Goal: Task Accomplishment & Management: Manage account settings

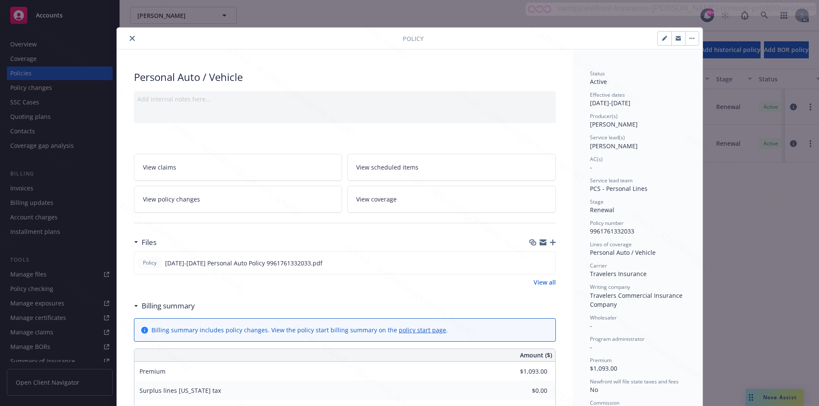
click at [333, 48] on div "Policy" at bounding box center [409, 39] width 585 height 22
click at [544, 281] on link "View all" at bounding box center [544, 282] width 22 height 9
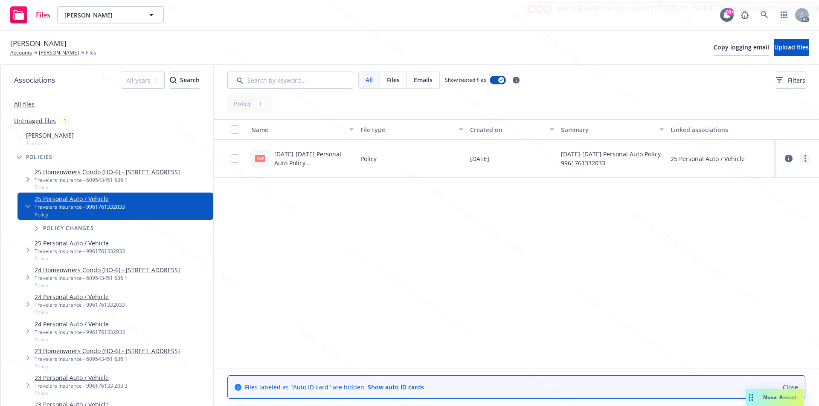
click at [804, 158] on icon "more" at bounding box center [805, 158] width 2 height 7
click at [746, 193] on link "Download" at bounding box center [767, 193] width 85 height 17
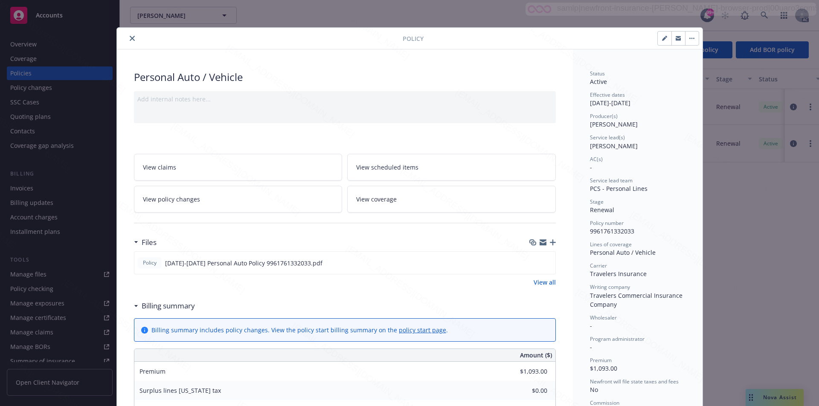
click at [692, 38] on button "button" at bounding box center [692, 39] width 14 height 14
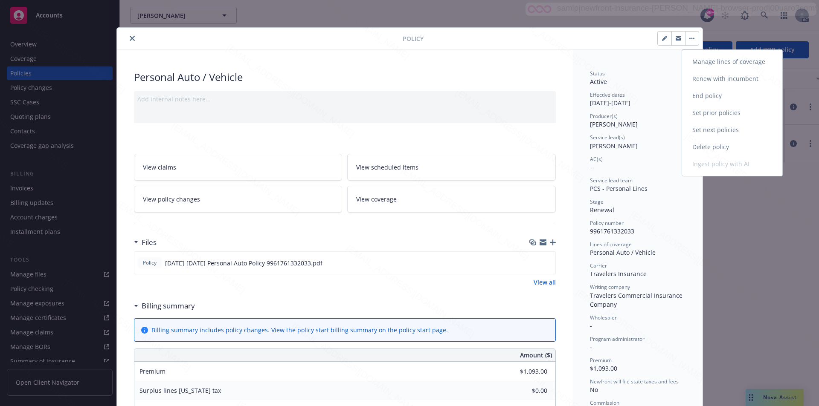
click at [706, 96] on link "End policy" at bounding box center [732, 95] width 100 height 17
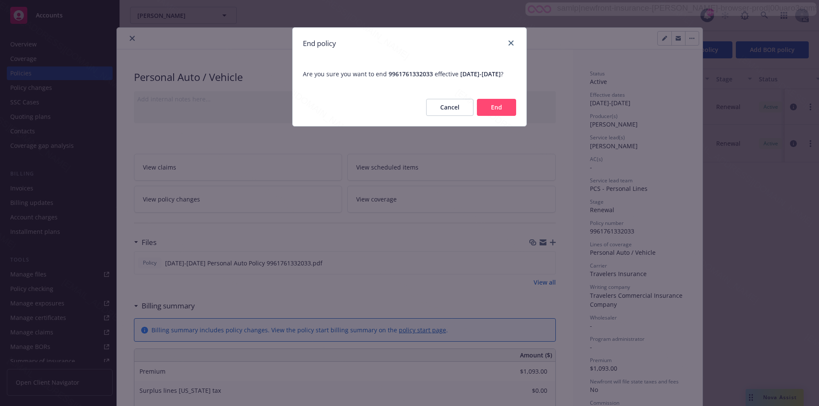
click at [504, 116] on button "End" at bounding box center [496, 107] width 39 height 17
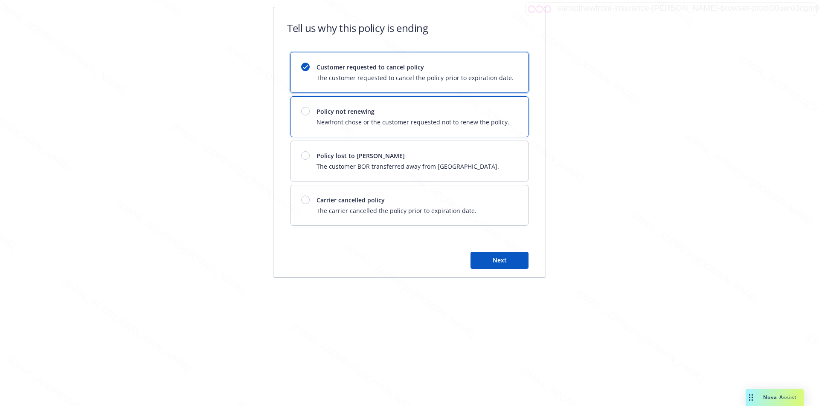
click at [504, 119] on div "Policy not renewing Newfront chose or the customer requested not to renew the p…" at bounding box center [409, 117] width 237 height 40
click at [498, 258] on span "Next" at bounding box center [499, 260] width 14 height 8
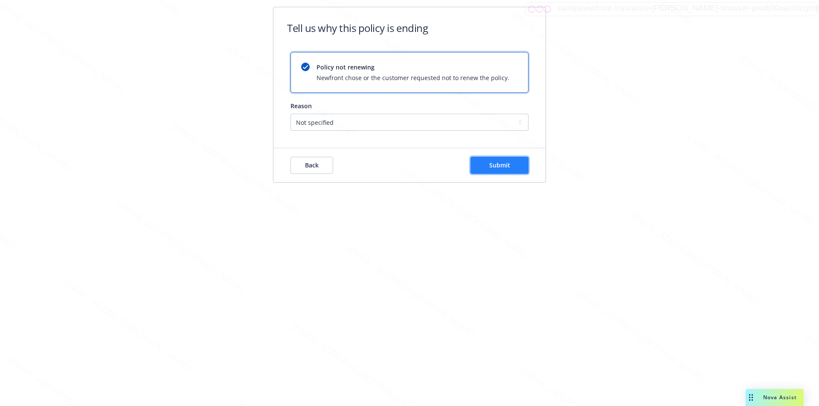
click at [479, 161] on button "Submit" at bounding box center [499, 165] width 58 height 17
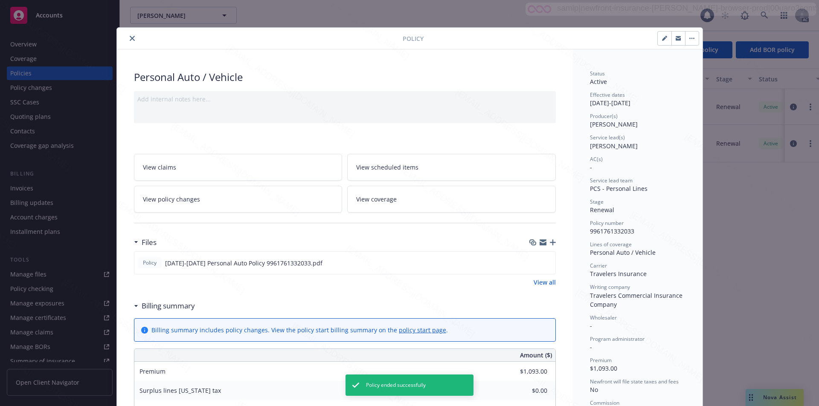
scroll to position [26, 0]
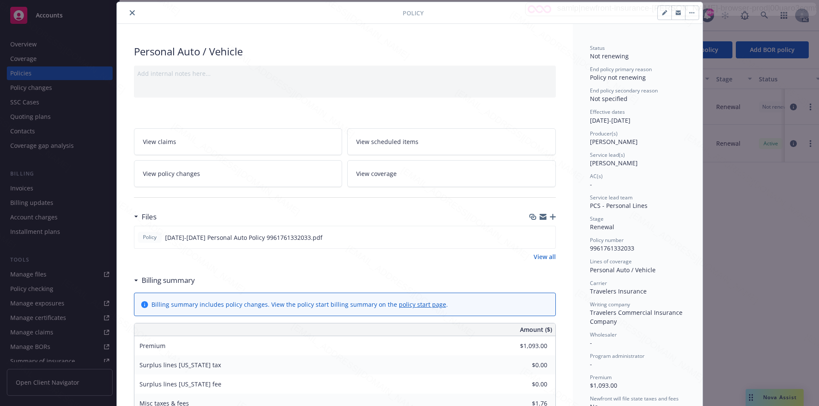
click at [130, 14] on icon "close" at bounding box center [132, 12] width 5 height 5
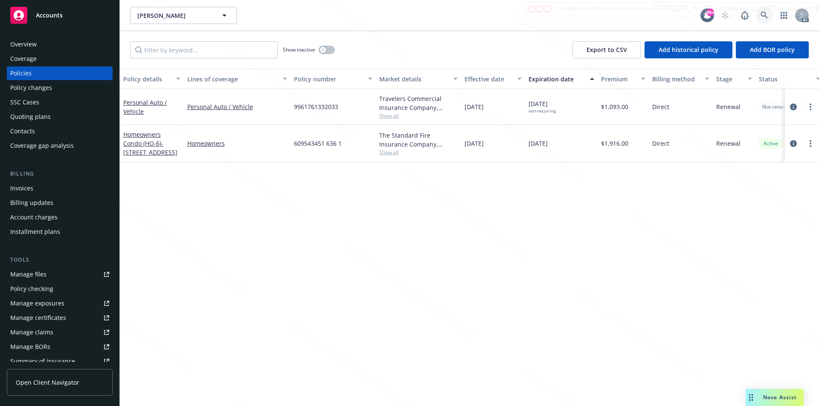
click at [762, 14] on icon at bounding box center [764, 16] width 8 height 8
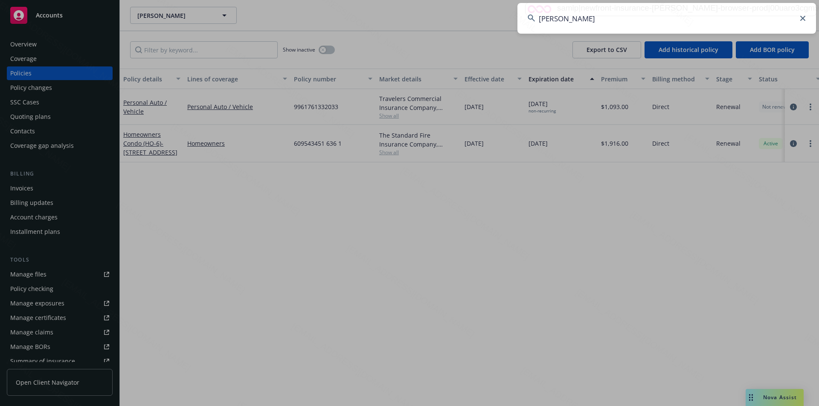
type input "Kavish Mehta"
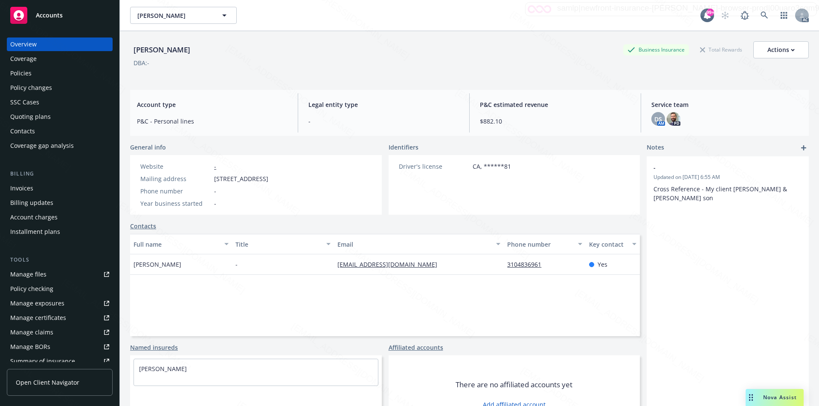
click at [32, 73] on div "Policies" at bounding box center [59, 74] width 99 height 14
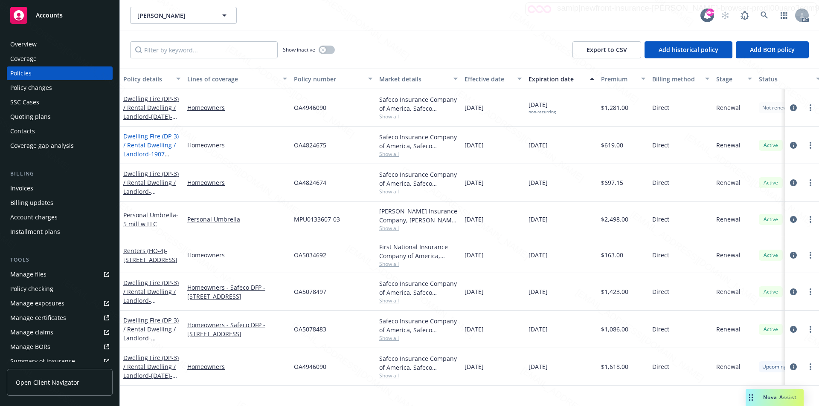
click at [131, 143] on link "Dwelling Fire (DP-3) / Rental Dwelling / Landlord - 1907 1/2 Nelson Ave Redondo…" at bounding box center [150, 154] width 55 height 44
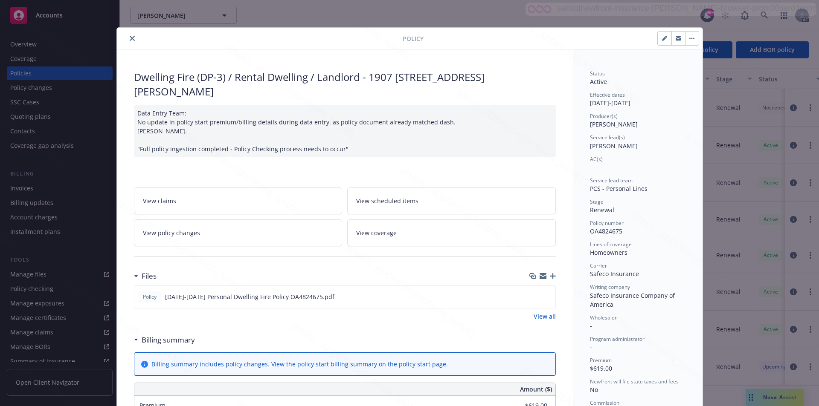
click at [541, 315] on link "View all" at bounding box center [544, 316] width 22 height 9
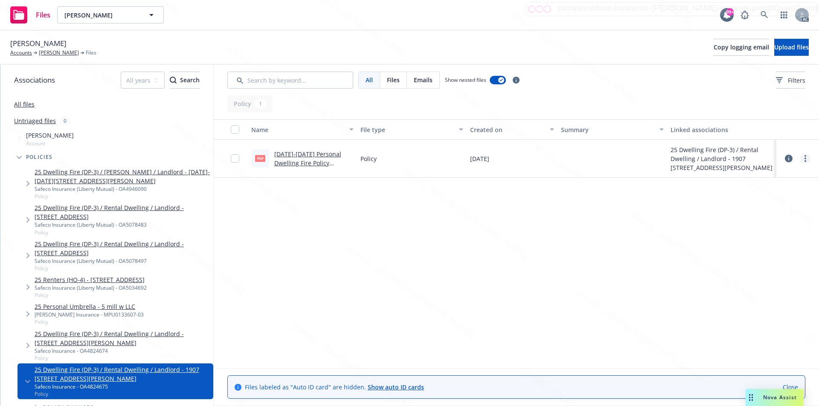
click at [805, 160] on circle "more" at bounding box center [805, 161] width 2 height 2
click at [761, 190] on link "Download" at bounding box center [767, 193] width 85 height 17
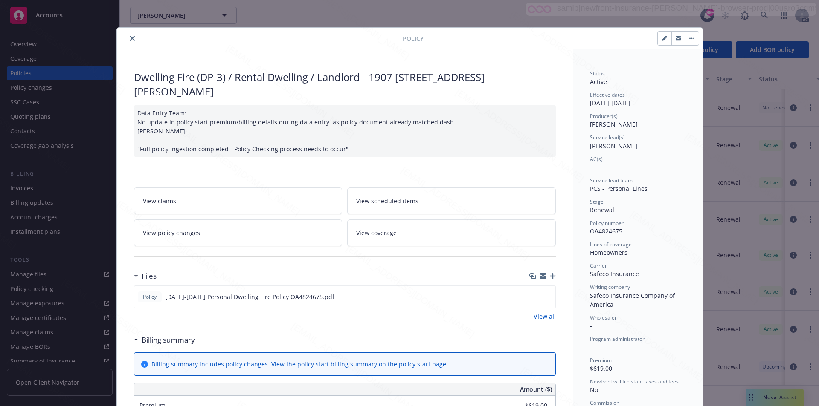
click at [689, 37] on button "button" at bounding box center [692, 39] width 14 height 14
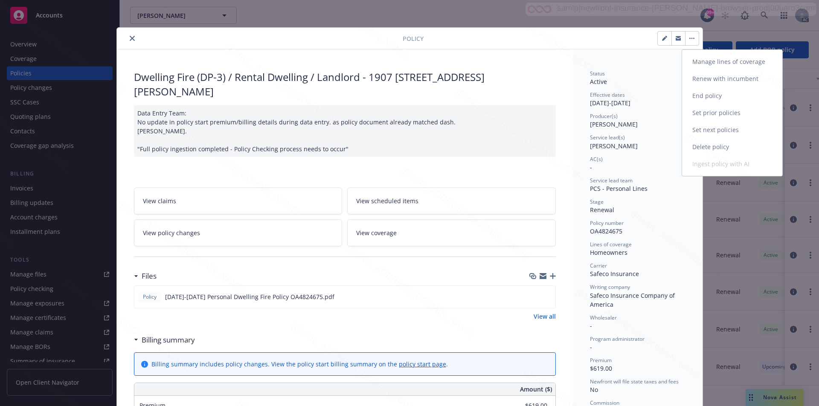
click at [711, 93] on link "End policy" at bounding box center [732, 95] width 100 height 17
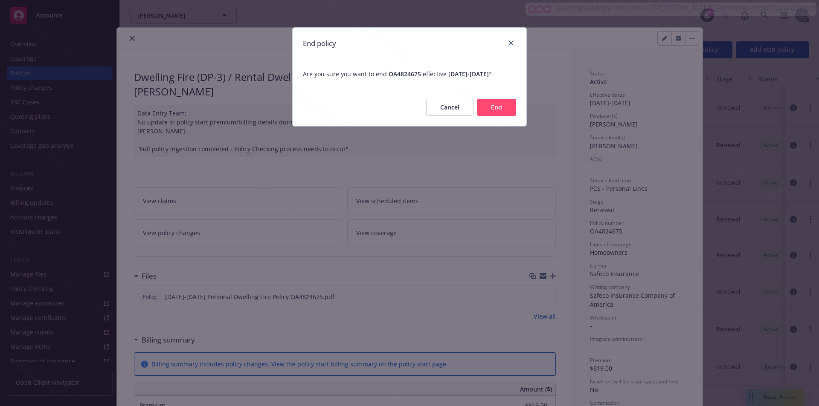
click at [508, 113] on button "End" at bounding box center [496, 107] width 39 height 17
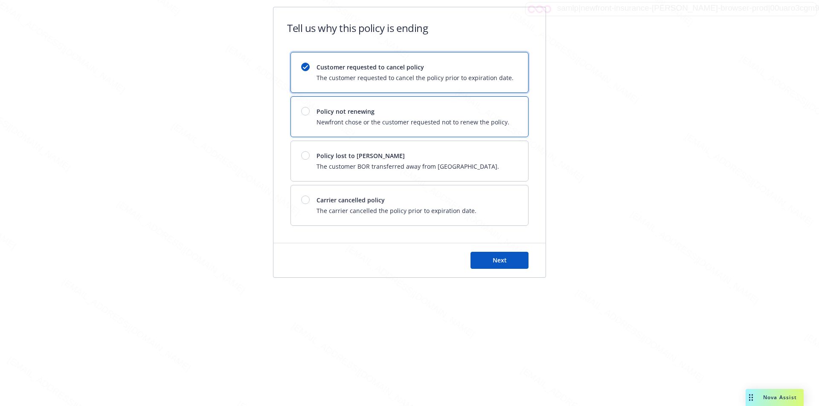
click at [508, 113] on div "Policy not renewing Newfront chose or the customer requested not to renew the p…" at bounding box center [409, 117] width 237 height 40
click at [497, 267] on button "Next" at bounding box center [499, 260] width 58 height 17
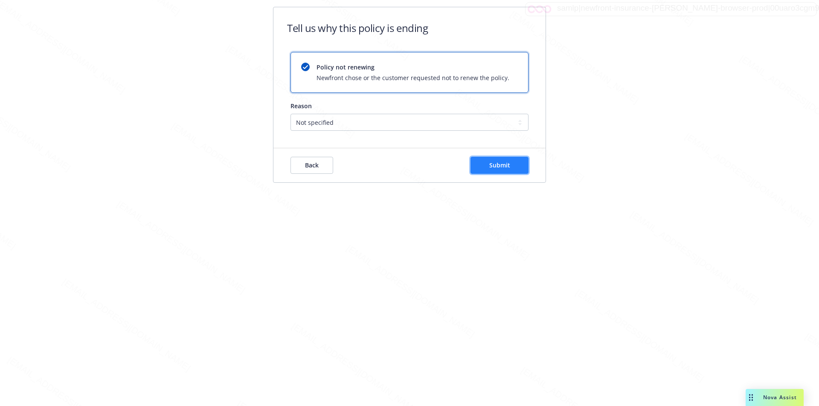
click at [491, 165] on span "Submit" at bounding box center [499, 165] width 21 height 8
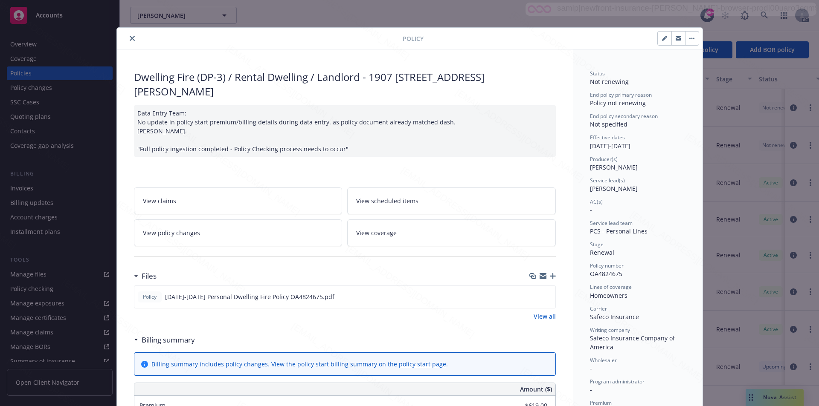
scroll to position [26, 0]
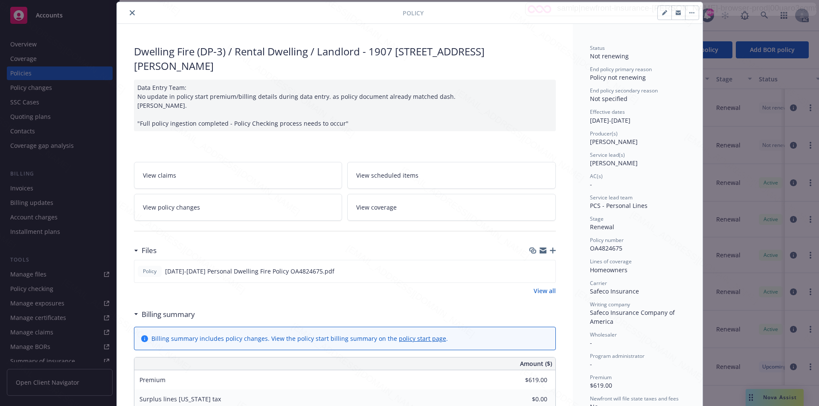
click at [130, 14] on icon "close" at bounding box center [132, 12] width 5 height 5
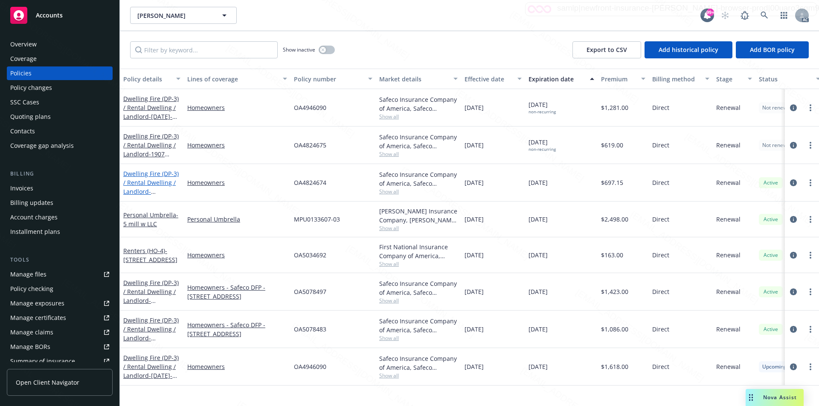
click at [134, 176] on link "Dwelling Fire (DP-3) / Rental Dwelling / Landlord - 1907 Nelson Ave Redondo Bea…" at bounding box center [150, 192] width 55 height 44
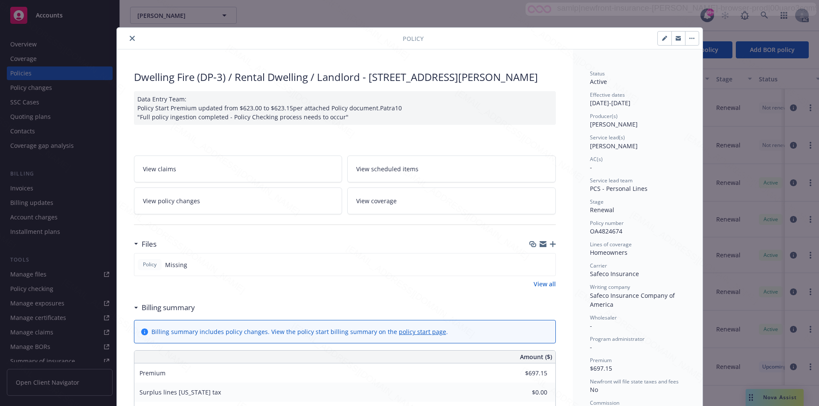
click at [542, 289] on link "View all" at bounding box center [544, 284] width 22 height 9
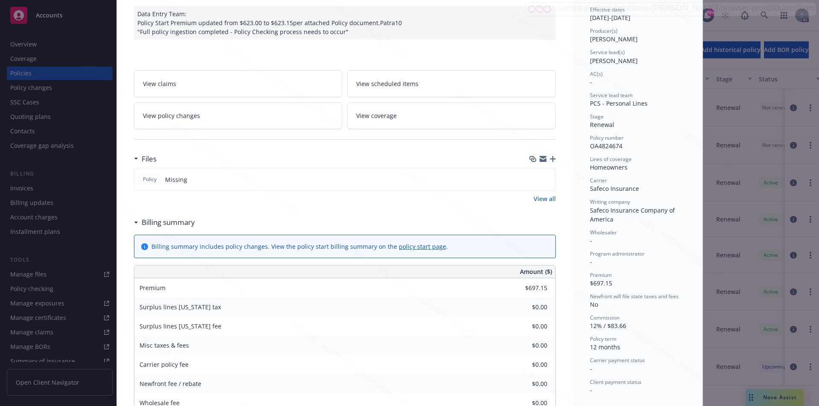
click at [567, 235] on div "Dwelling Fire (DP-3) / Rental Dwelling / Landlord - [STREET_ADDRESS][PERSON_NAM…" at bounding box center [345, 330] width 456 height 732
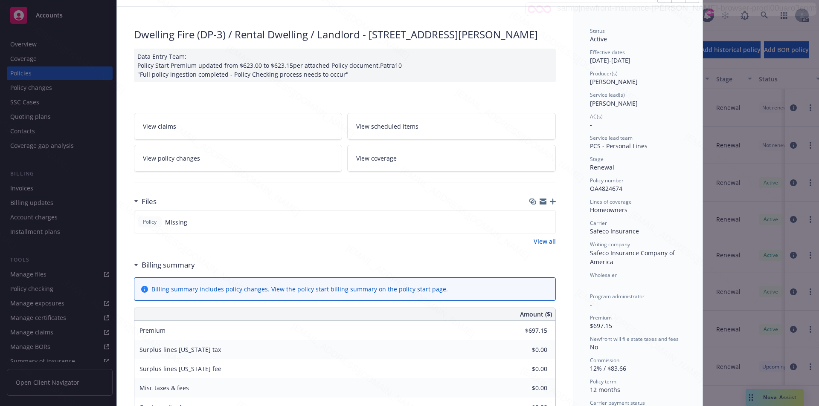
scroll to position [0, 0]
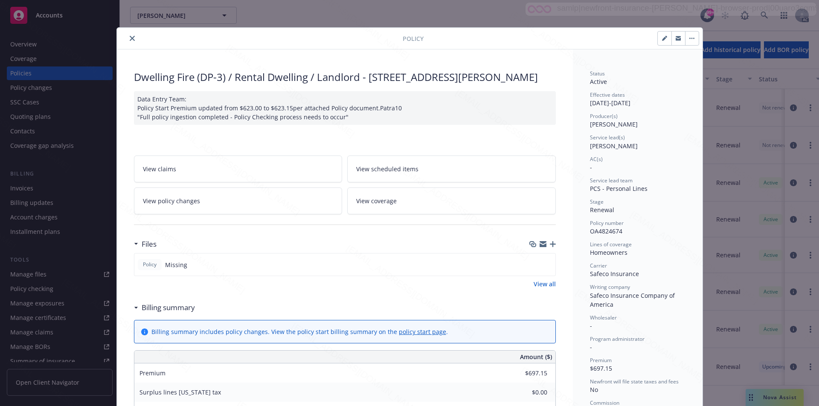
click at [691, 36] on button "button" at bounding box center [692, 39] width 14 height 14
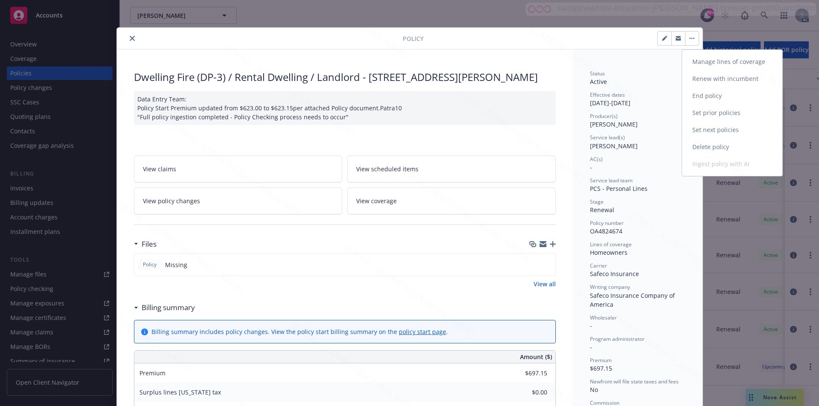
click at [707, 96] on link "End policy" at bounding box center [732, 95] width 100 height 17
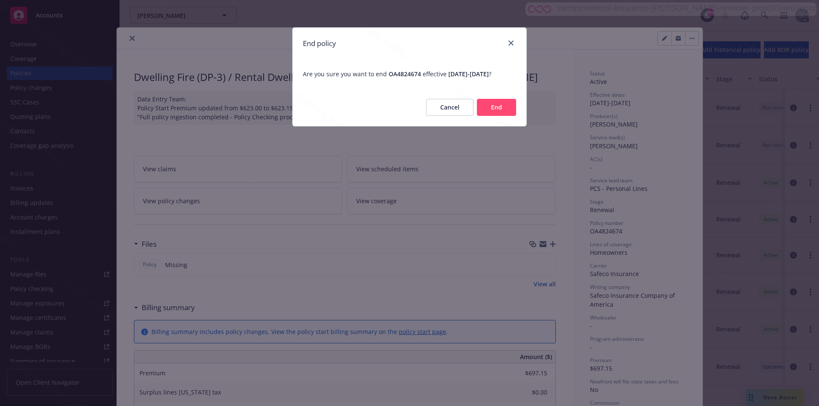
click at [493, 126] on div "Cancel End" at bounding box center [409, 108] width 234 height 38
click at [493, 115] on button "End" at bounding box center [496, 107] width 39 height 17
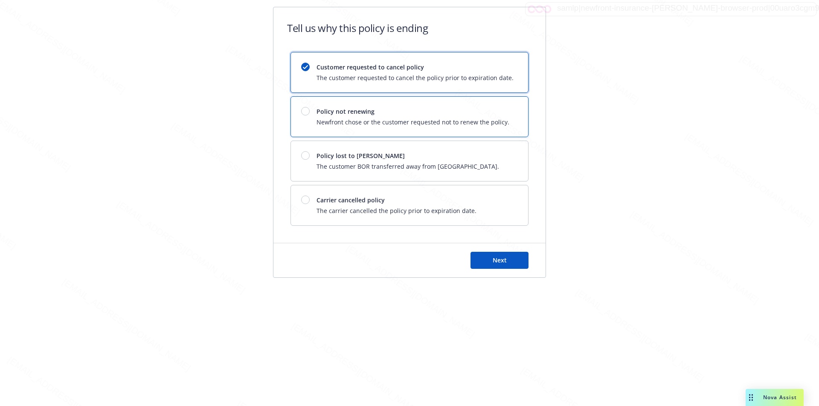
click at [493, 115] on span "Policy not renewing" at bounding box center [412, 111] width 193 height 9
click at [489, 260] on button "Next" at bounding box center [499, 260] width 58 height 17
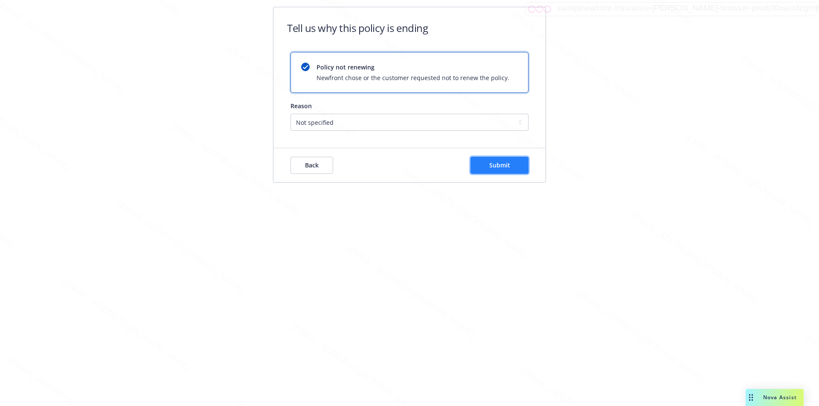
click at [493, 165] on span "Submit" at bounding box center [499, 165] width 21 height 8
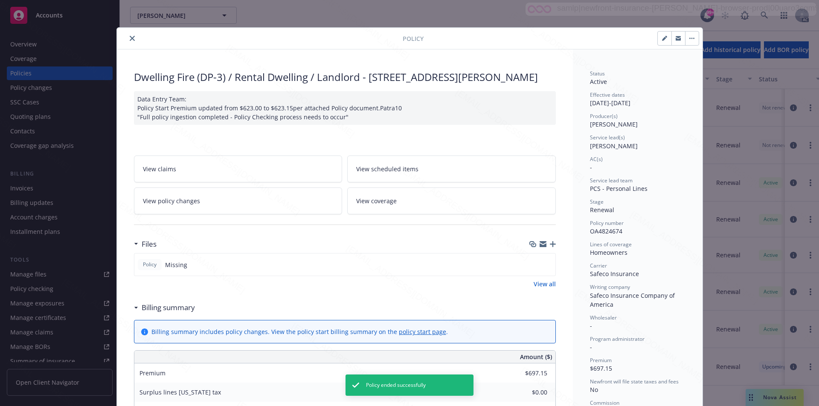
scroll to position [26, 0]
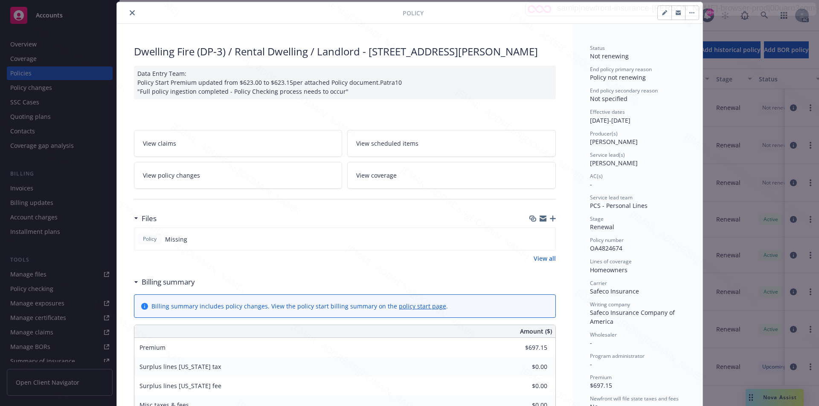
click at [130, 13] on icon "close" at bounding box center [132, 12] width 5 height 5
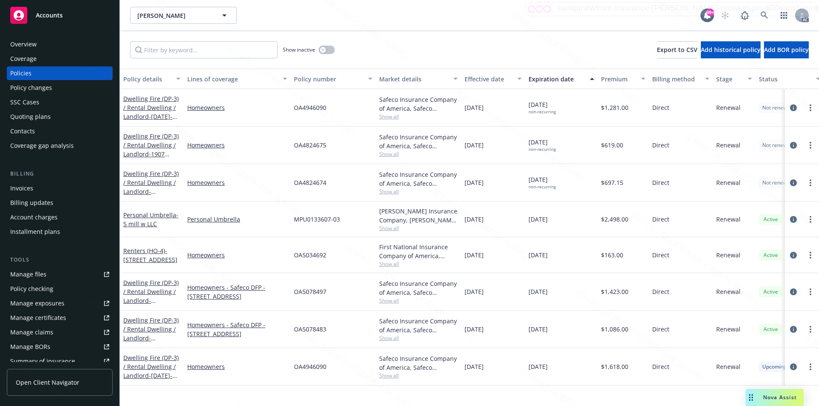
click at [471, 28] on div "Kavish Mehta Kavish Mehta 99+ AC" at bounding box center [469, 15] width 699 height 31
click at [766, 15] on icon at bounding box center [764, 16] width 8 height 8
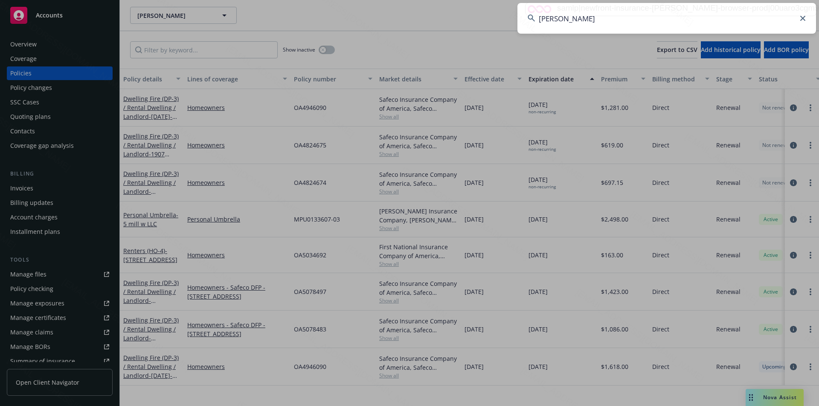
type input "Knous, John"
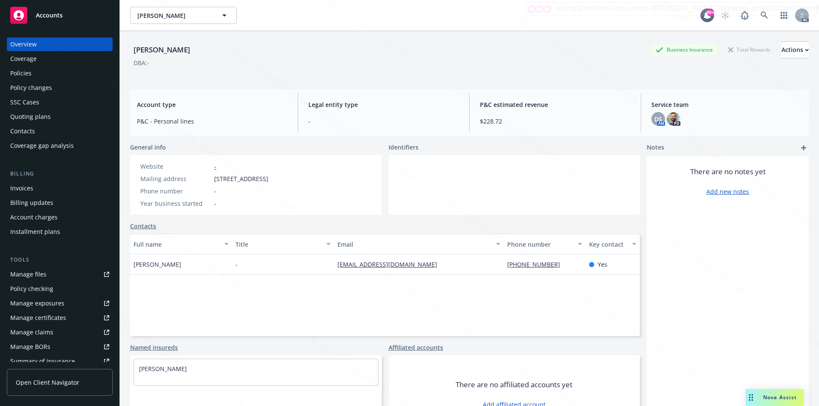
click at [39, 73] on div "Policies" at bounding box center [59, 74] width 99 height 14
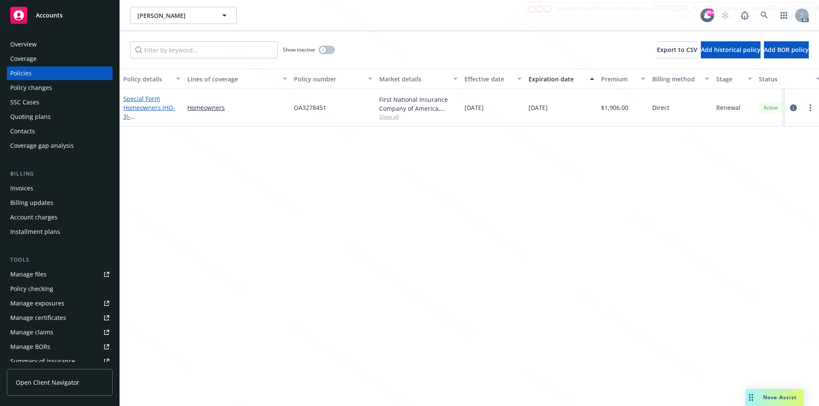
click at [136, 109] on link "Special Form Homeowners (HO-3) - 1840 IROQUOIS AVE LONG BEACH, CA 90815-3429" at bounding box center [150, 112] width 54 height 35
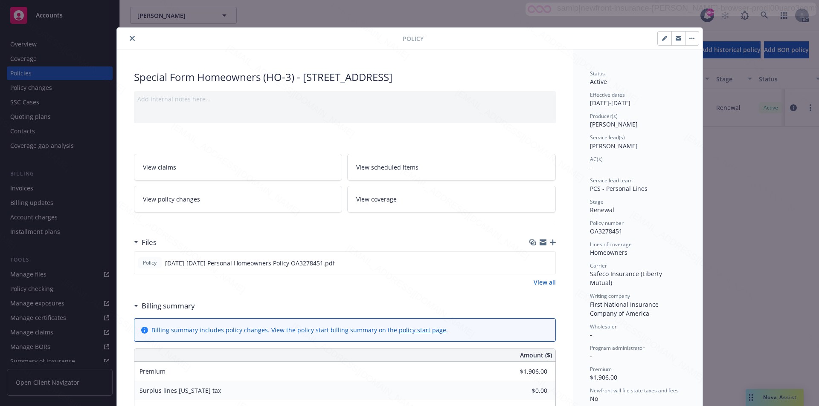
click at [541, 283] on link "View all" at bounding box center [544, 282] width 22 height 9
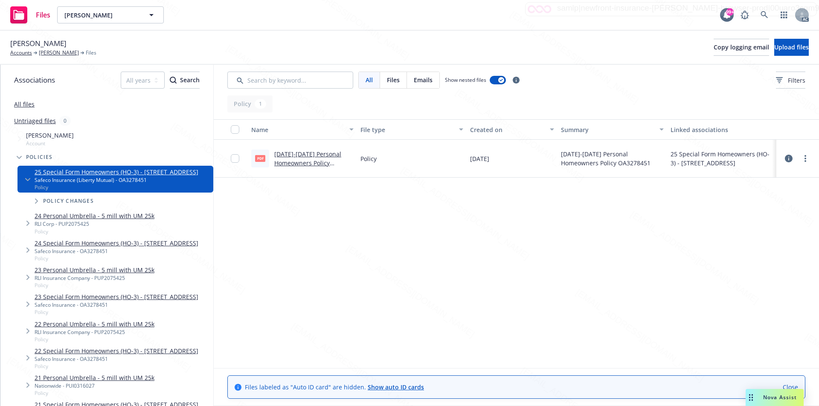
click at [801, 154] on div at bounding box center [797, 158] width 26 height 17
click at [806, 160] on link "more" at bounding box center [805, 158] width 10 height 10
click at [748, 192] on link "Download" at bounding box center [767, 193] width 85 height 17
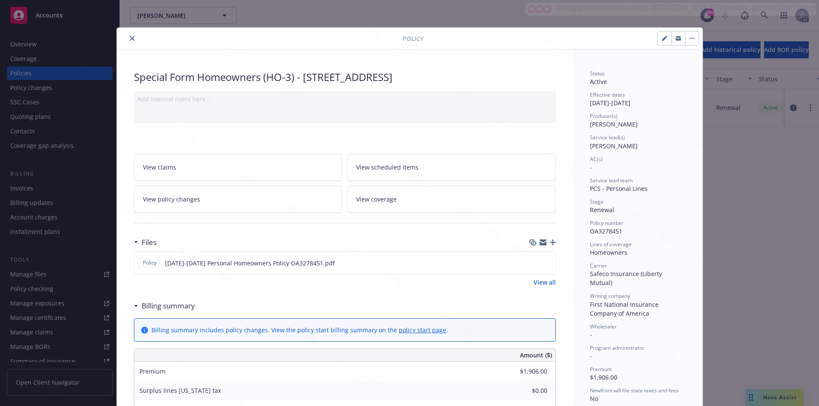
click at [686, 37] on button "button" at bounding box center [692, 39] width 14 height 14
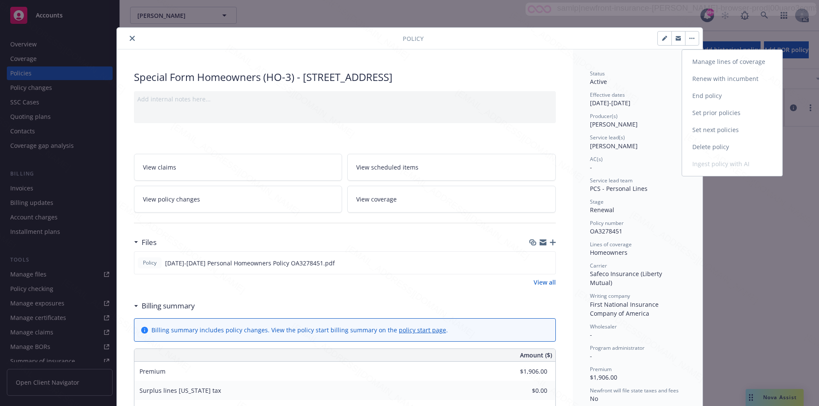
click at [701, 95] on link "End policy" at bounding box center [732, 95] width 100 height 17
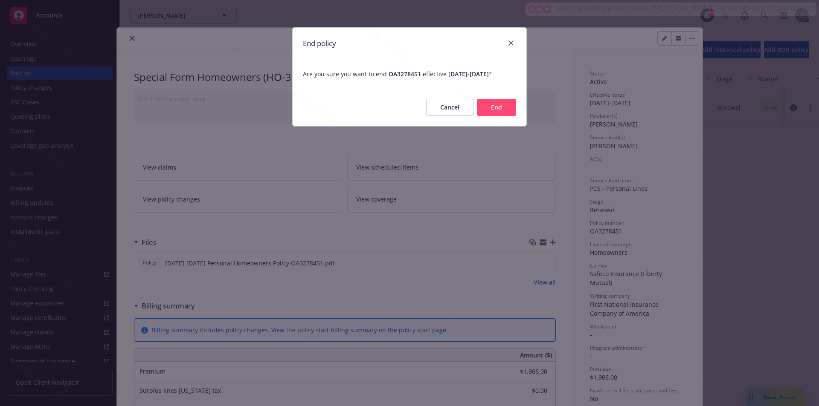
click at [486, 116] on button "End" at bounding box center [496, 107] width 39 height 17
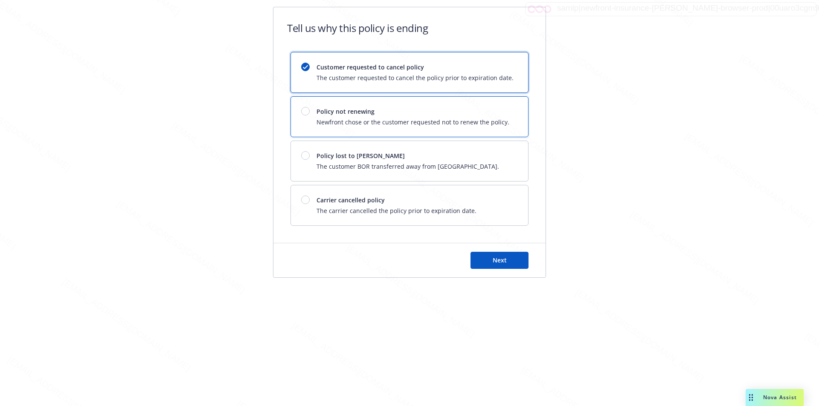
click at [486, 109] on span "Policy not renewing" at bounding box center [412, 111] width 193 height 9
click at [509, 259] on button "Next" at bounding box center [499, 260] width 58 height 17
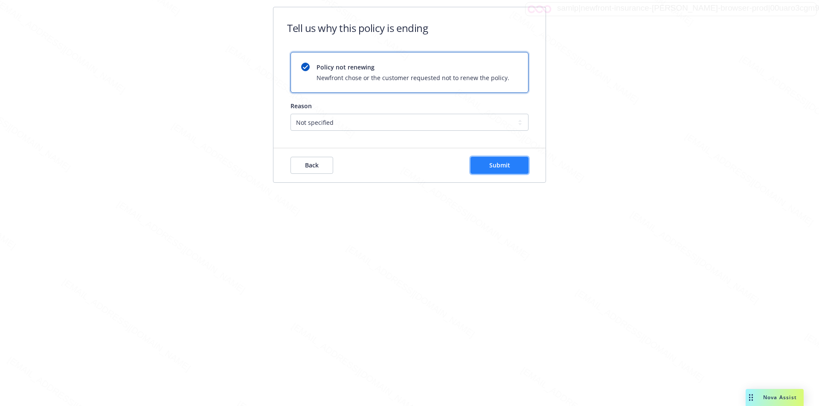
click at [486, 171] on button "Submit" at bounding box center [499, 165] width 58 height 17
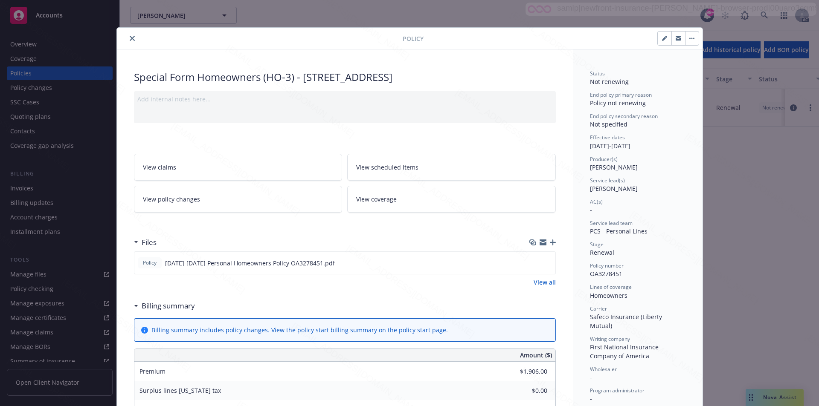
click at [127, 39] on button "close" at bounding box center [132, 38] width 10 height 10
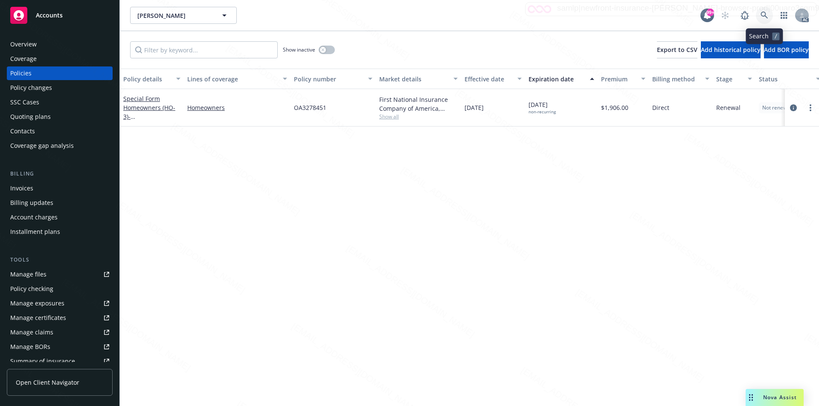
click at [761, 12] on icon at bounding box center [764, 16] width 8 height 8
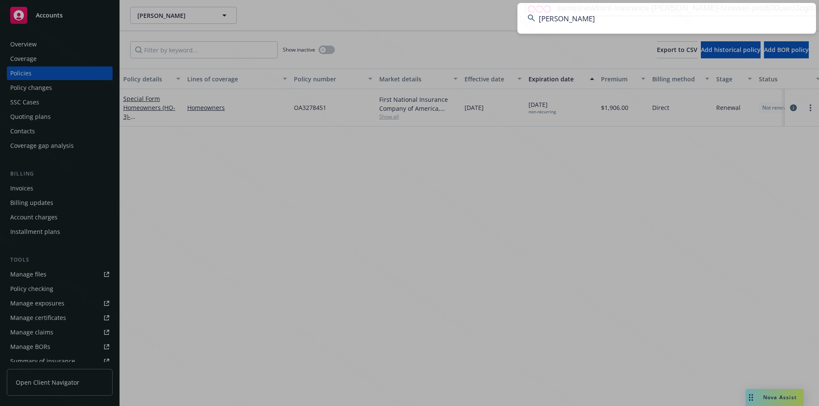
type input "Quyun Zhang"
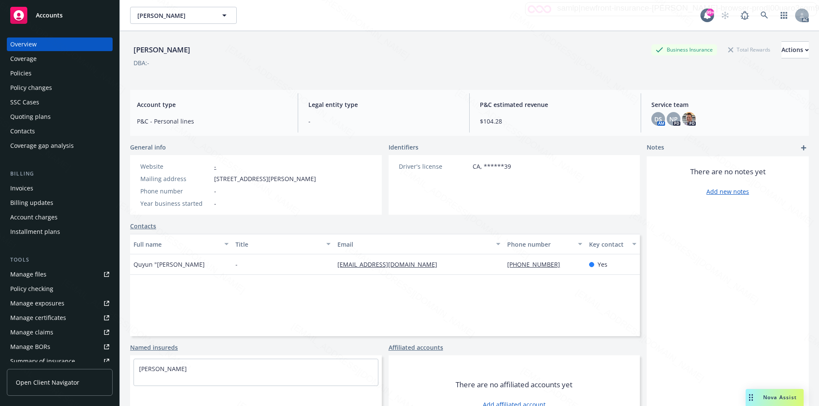
click at [214, 179] on div "Mailing address 110 Espina , Irvine, CA, 92620" at bounding box center [228, 178] width 182 height 9
drag, startPoint x: 214, startPoint y: 179, endPoint x: 243, endPoint y: 179, distance: 29.0
click at [243, 179] on span "110 Espina , Irvine, CA, 92620" at bounding box center [265, 178] width 102 height 9
copy span "110 Espina"
click at [30, 69] on div "Policies" at bounding box center [20, 74] width 21 height 14
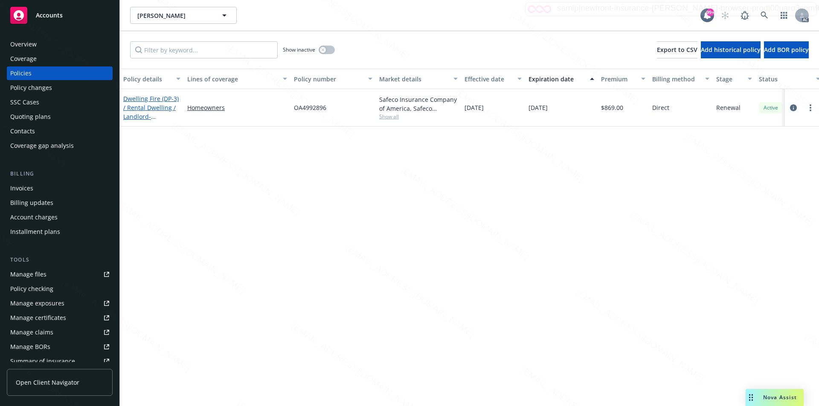
click at [143, 107] on link "Dwelling Fire (DP-3) / Rental Dwelling / Landlord - 6 Carolina Irvine, CA 92620" at bounding box center [150, 117] width 55 height 44
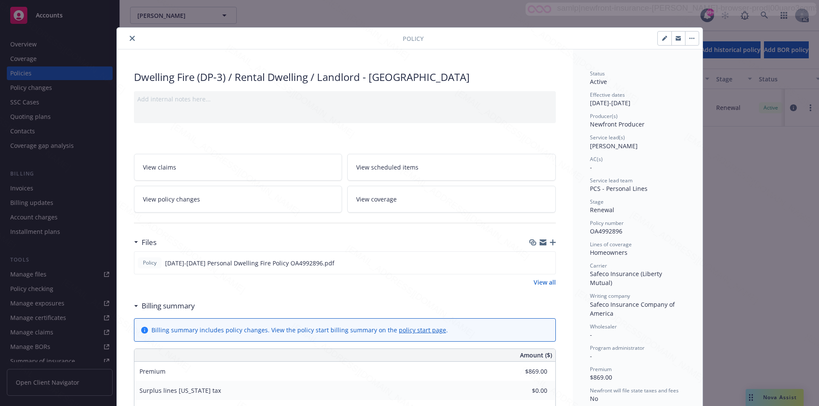
click at [538, 281] on link "View all" at bounding box center [544, 282] width 22 height 9
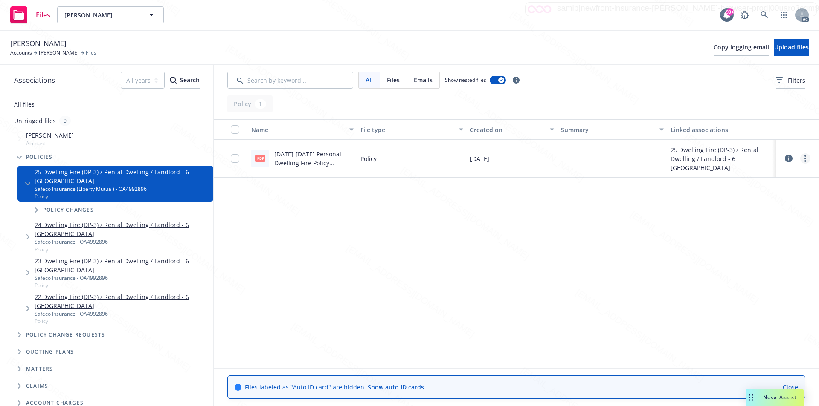
click at [804, 155] on link "more" at bounding box center [805, 158] width 10 height 10
click at [752, 192] on link "Download" at bounding box center [767, 193] width 85 height 17
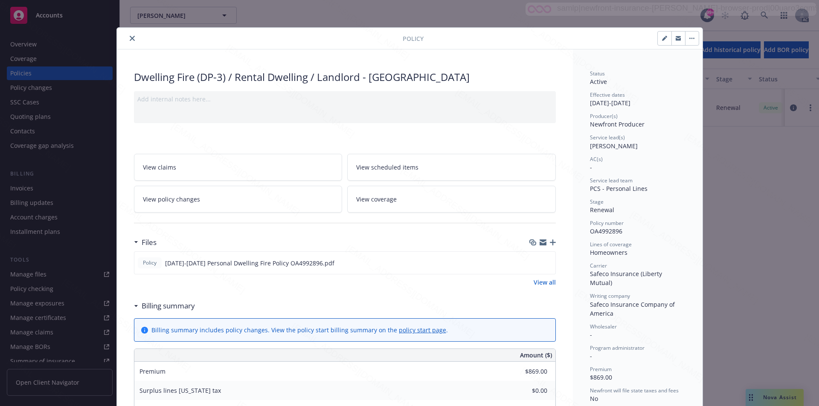
click at [690, 35] on button "button" at bounding box center [692, 39] width 14 height 14
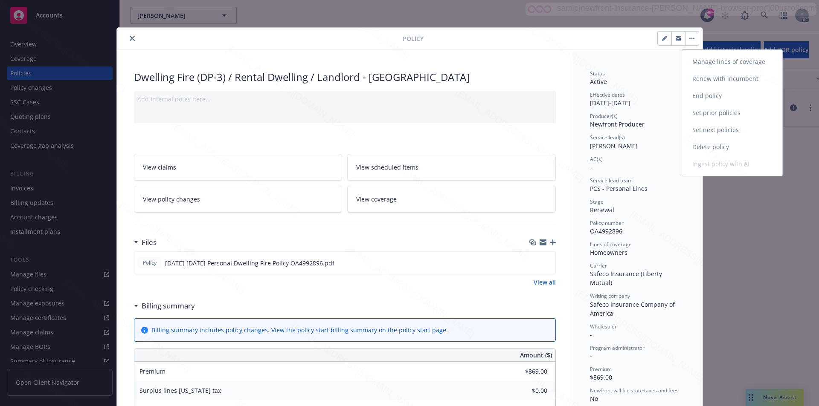
click at [695, 92] on link "End policy" at bounding box center [732, 95] width 100 height 17
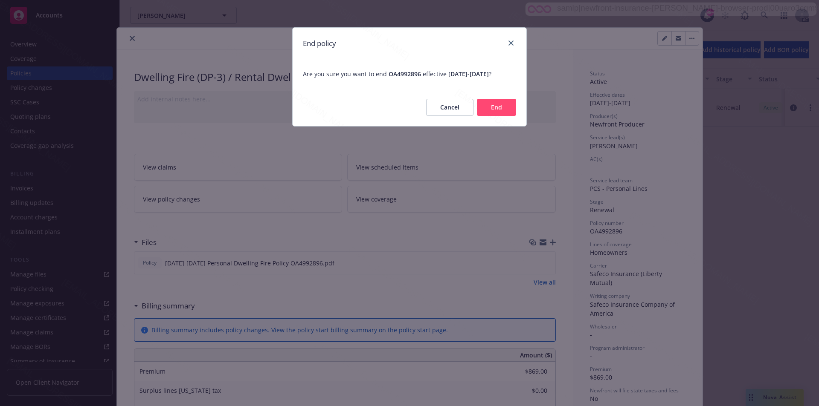
click at [501, 116] on button "End" at bounding box center [496, 107] width 39 height 17
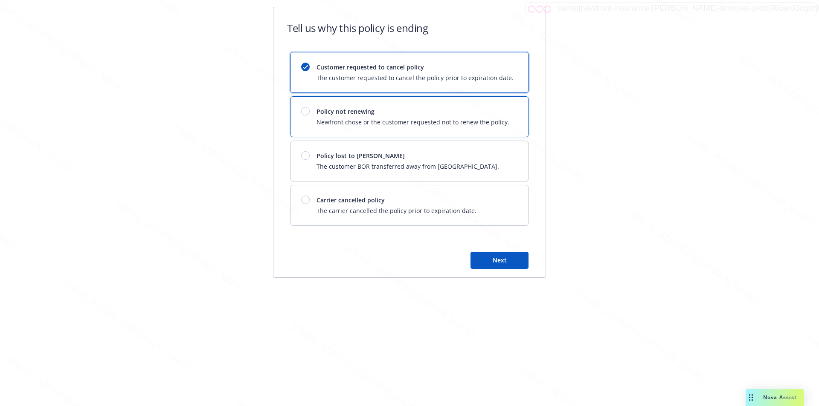
click at [501, 118] on span "Newfront chose or the customer requested not to renew the policy." at bounding box center [412, 122] width 193 height 9
click at [501, 261] on span "Next" at bounding box center [499, 260] width 14 height 8
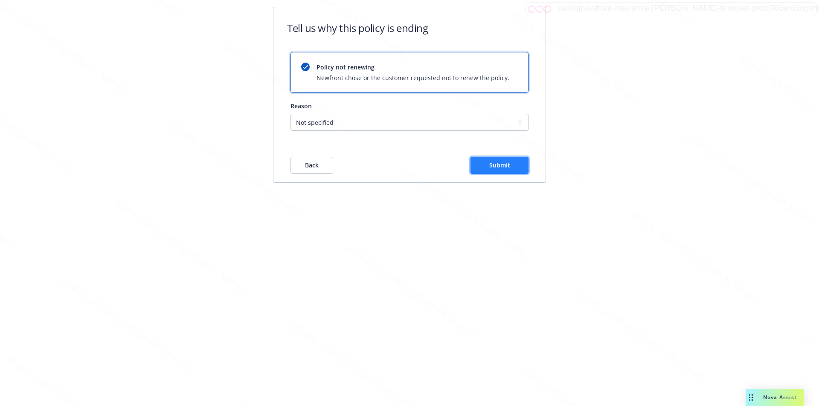
click at [501, 167] on span "Submit" at bounding box center [499, 165] width 21 height 8
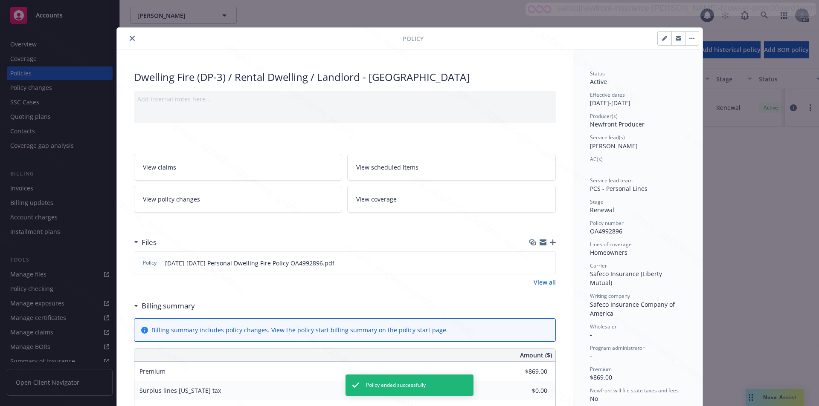
scroll to position [26, 0]
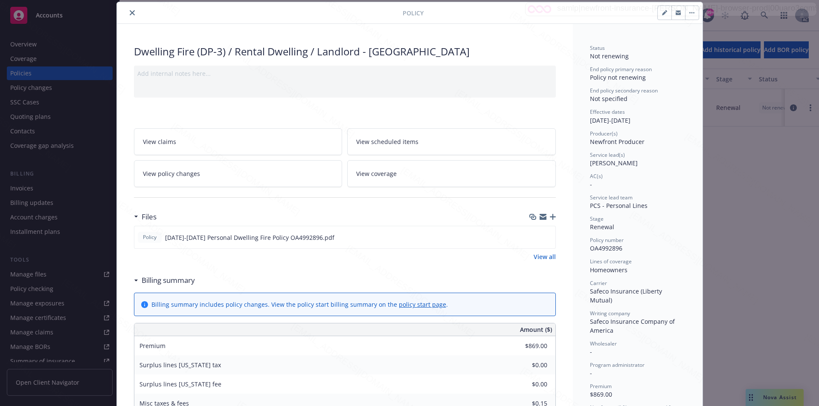
click at [132, 14] on button "close" at bounding box center [132, 13] width 10 height 10
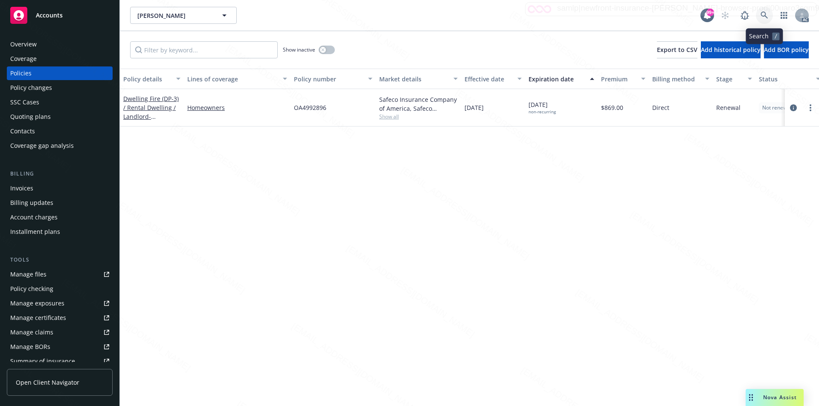
click at [762, 15] on icon at bounding box center [764, 16] width 8 height 8
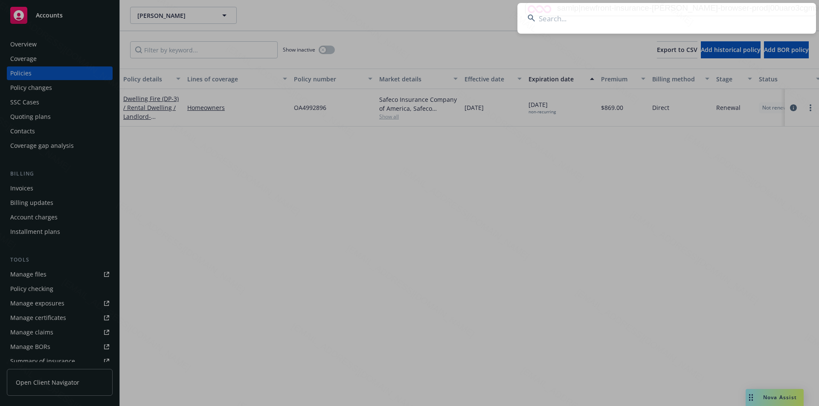
paste input "[PERSON_NAME]"
type input "[PERSON_NAME]"
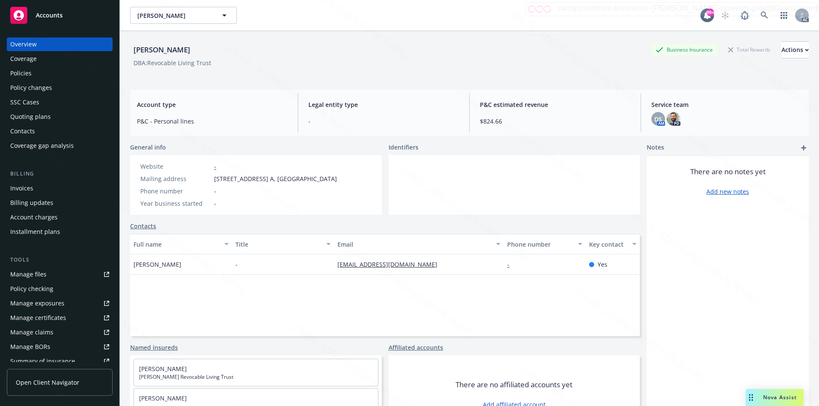
click at [25, 69] on div "Policies" at bounding box center [20, 74] width 21 height 14
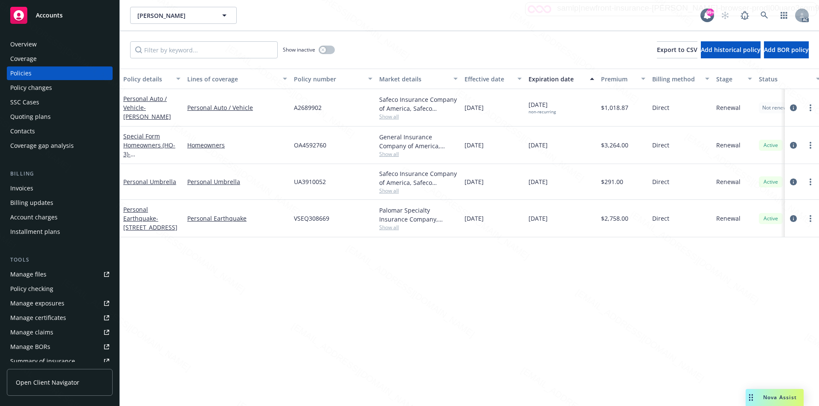
click at [336, 275] on div "Policy details Lines of coverage Policy number Market details Effective date Ex…" at bounding box center [469, 238] width 699 height 338
click at [141, 145] on link "Special Form Homeowners (HO-3) - 1541 WINTERGREEN PL COSTA MESA, CA 92626-2585" at bounding box center [150, 149] width 54 height 35
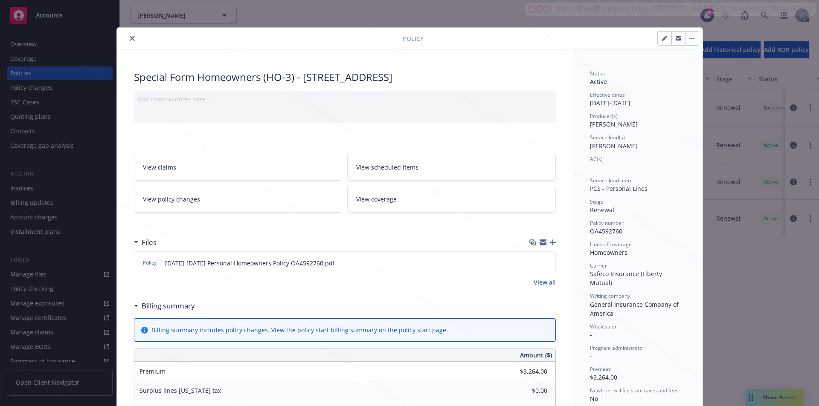
click at [546, 287] on link "View all" at bounding box center [544, 282] width 22 height 9
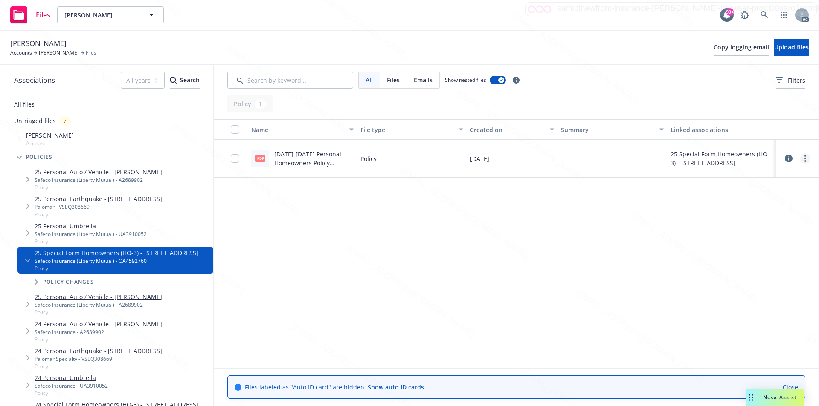
click at [802, 158] on link "more" at bounding box center [805, 158] width 10 height 10
click at [804, 160] on link "more" at bounding box center [805, 158] width 10 height 10
click at [805, 156] on circle "more" at bounding box center [805, 156] width 2 height 2
click at [759, 191] on link "Download" at bounding box center [767, 193] width 85 height 17
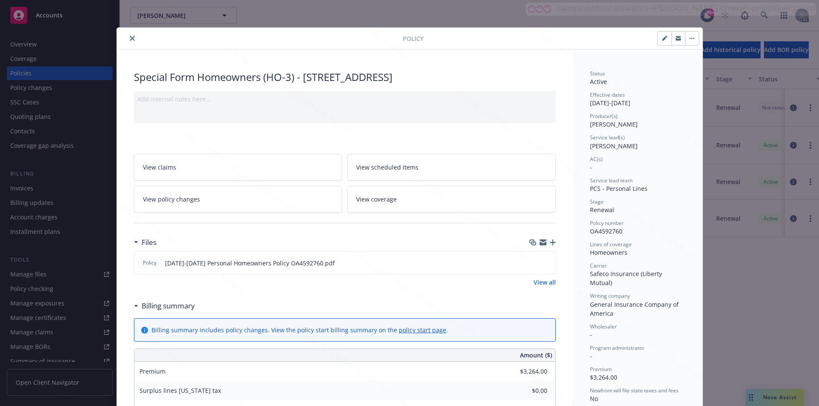
click at [689, 36] on button "button" at bounding box center [692, 39] width 14 height 14
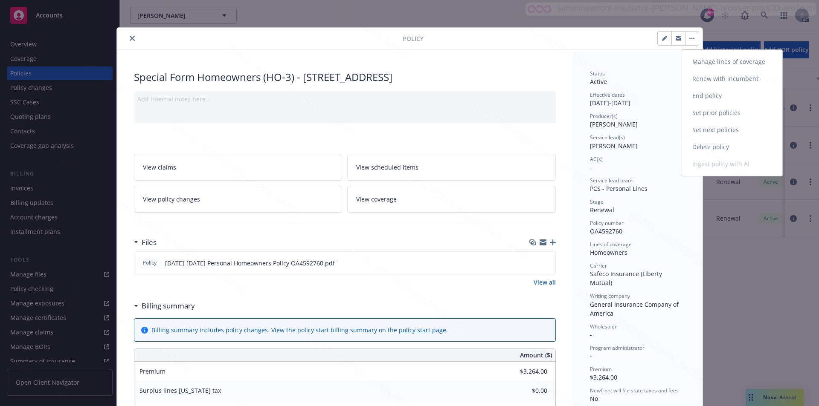
click at [725, 98] on link "End policy" at bounding box center [732, 95] width 100 height 17
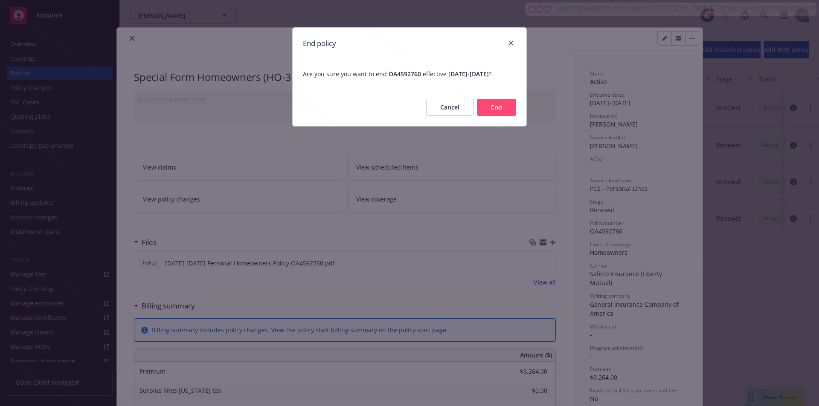
click at [499, 116] on button "End" at bounding box center [496, 107] width 39 height 17
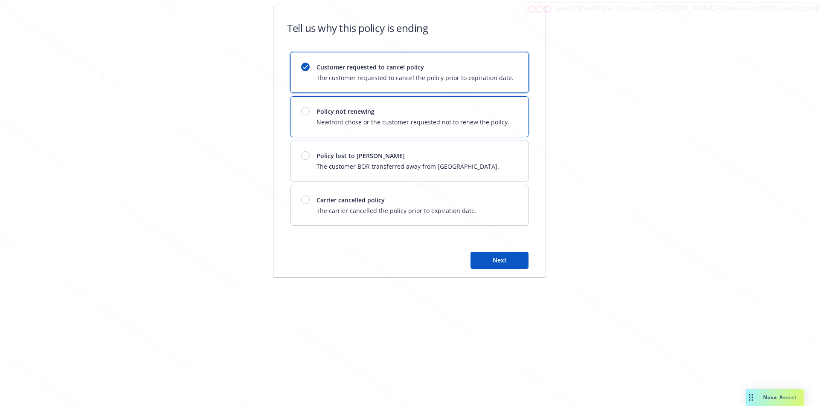
click at [499, 119] on span "Newfront chose or the customer requested not to renew the policy." at bounding box center [412, 122] width 193 height 9
click at [497, 255] on button "Next" at bounding box center [499, 260] width 58 height 17
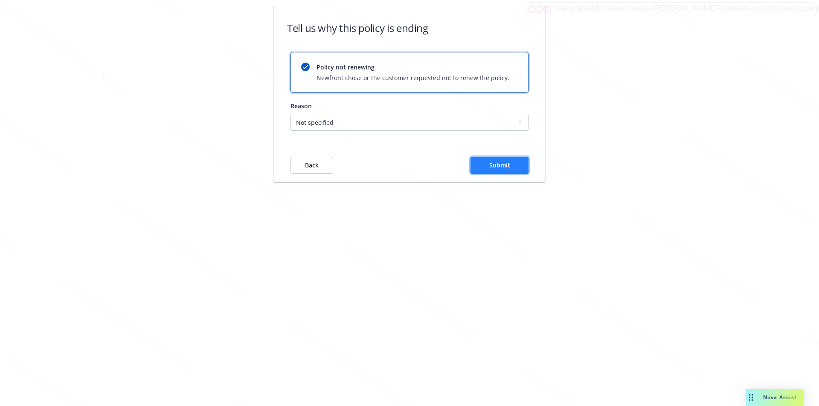
click at [498, 165] on span "Submit" at bounding box center [499, 165] width 21 height 8
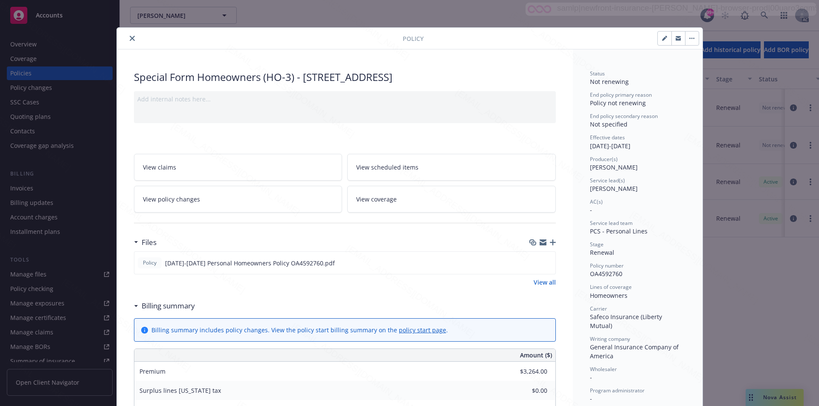
click at [127, 37] on button "close" at bounding box center [132, 38] width 10 height 10
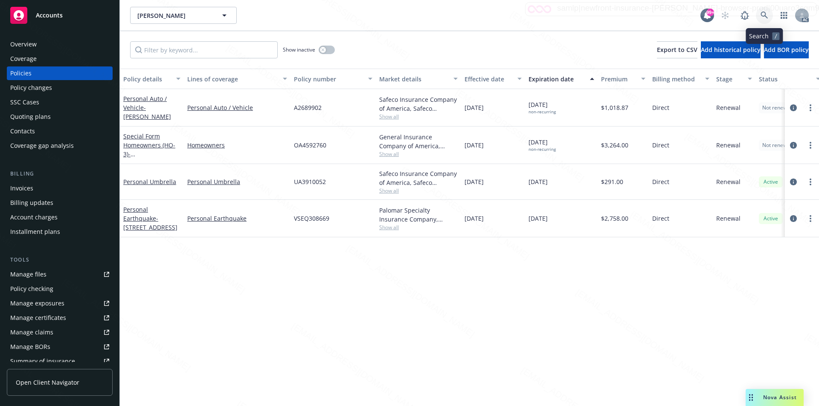
click at [765, 14] on icon at bounding box center [763, 15] width 7 height 7
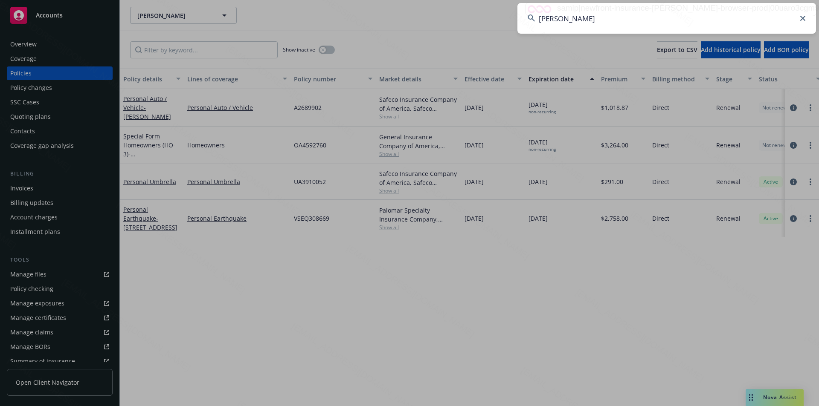
type input "[PERSON_NAME]"
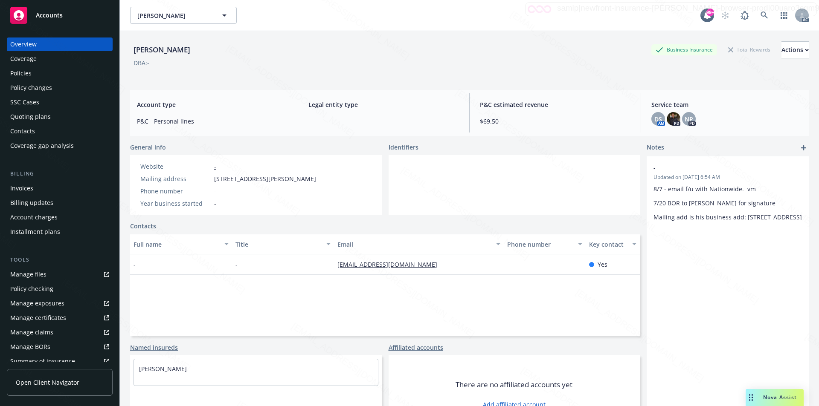
click at [213, 178] on div "Mailing address 9616 Val Di Chiana Dr., Bakersfield, CA, 93314" at bounding box center [228, 178] width 182 height 9
drag, startPoint x: 213, startPoint y: 177, endPoint x: 274, endPoint y: 176, distance: 60.5
click at [274, 176] on div "Mailing address 9616 Val Di Chiana Dr., Bakersfield, CA, 93314" at bounding box center [228, 178] width 182 height 9
copy span "9616 Val Di Chiana Dr"
click at [26, 74] on div "Policies" at bounding box center [20, 74] width 21 height 14
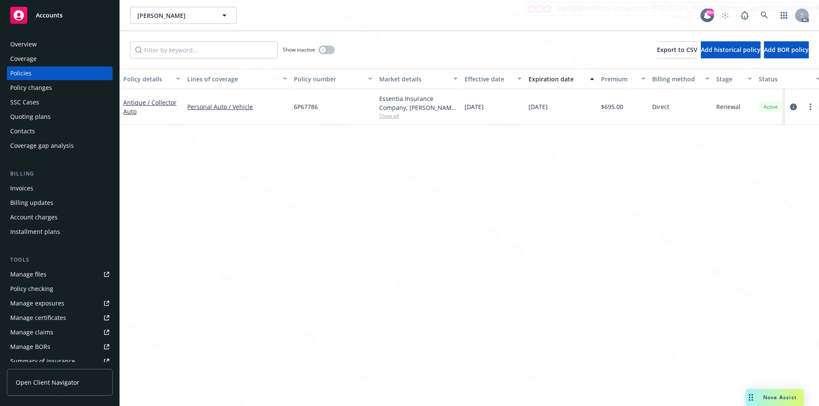
click at [252, 200] on div "Policy details Lines of coverage Policy number Market details Effective date Ex…" at bounding box center [469, 238] width 699 height 338
click at [132, 104] on link "Antique / Collector Auto" at bounding box center [149, 106] width 53 height 17
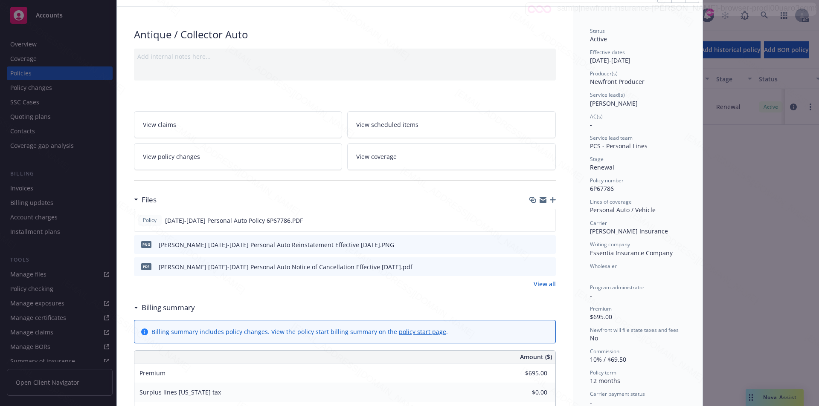
click at [558, 97] on div "Antique / Collector Auto Add internal notes here... View claims View scheduled …" at bounding box center [345, 394] width 456 height 774
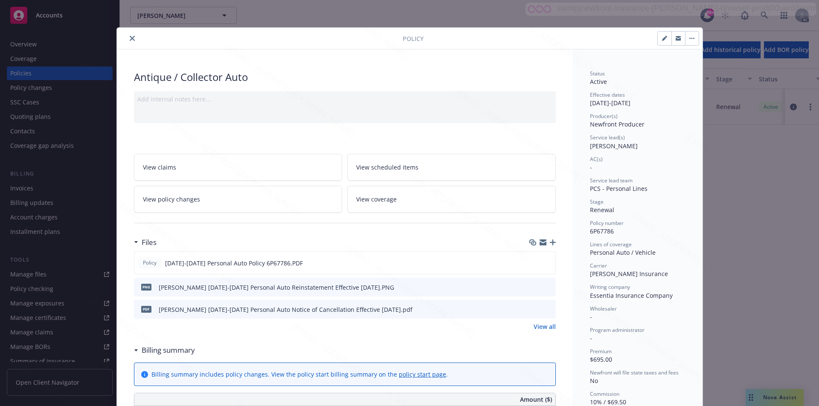
click at [540, 327] on link "View all" at bounding box center [544, 326] width 22 height 9
